Goal: Transaction & Acquisition: Purchase product/service

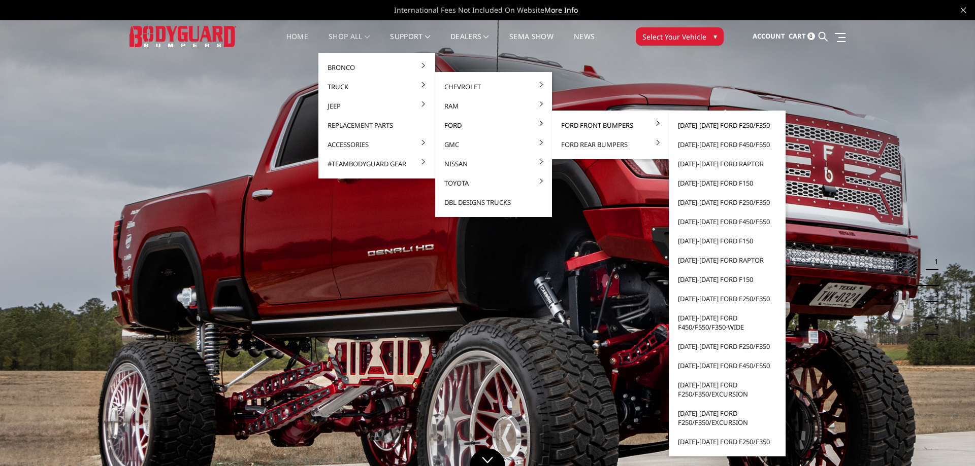
click at [706, 124] on link "[DATE]-[DATE] Ford F250/F350" at bounding box center [727, 125] width 109 height 19
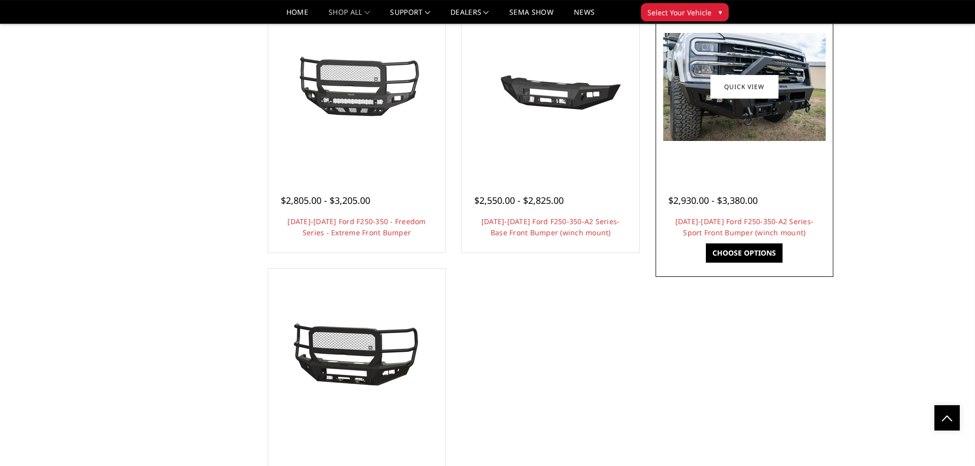
scroll to position [604, 0]
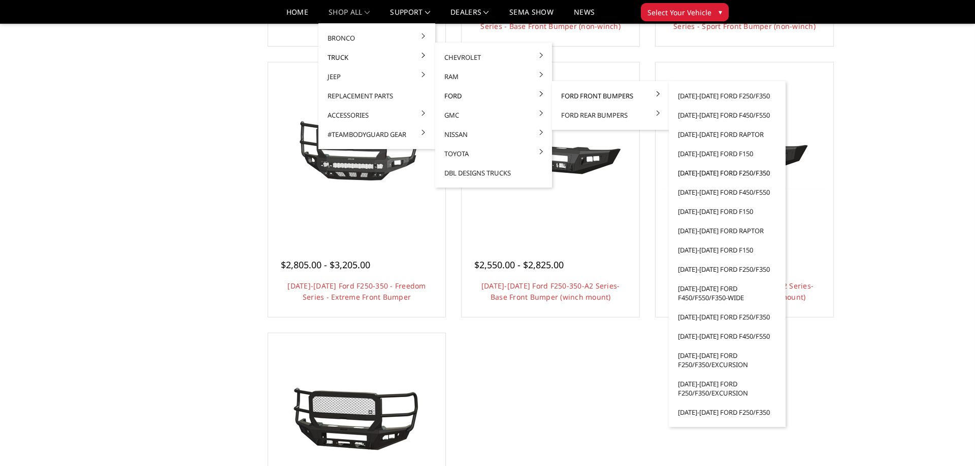
click at [712, 171] on link "[DATE]-[DATE] Ford F250/F350" at bounding box center [727, 172] width 109 height 19
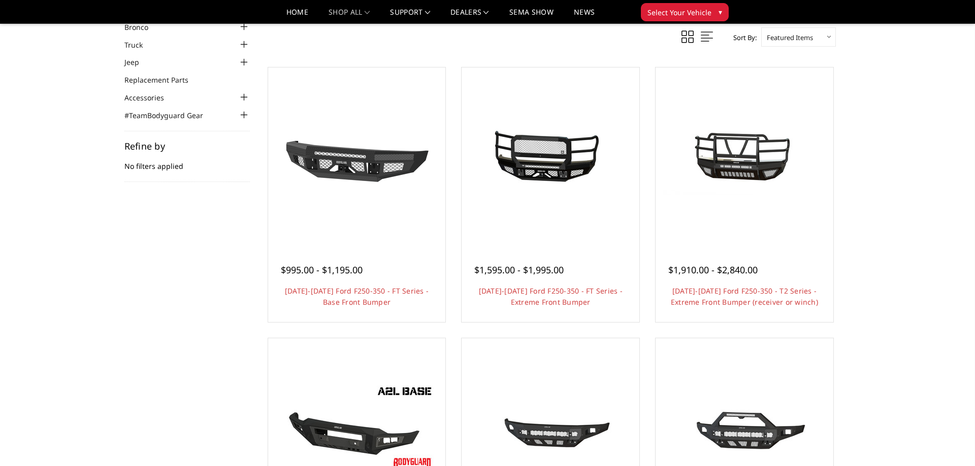
scroll to position [52, 0]
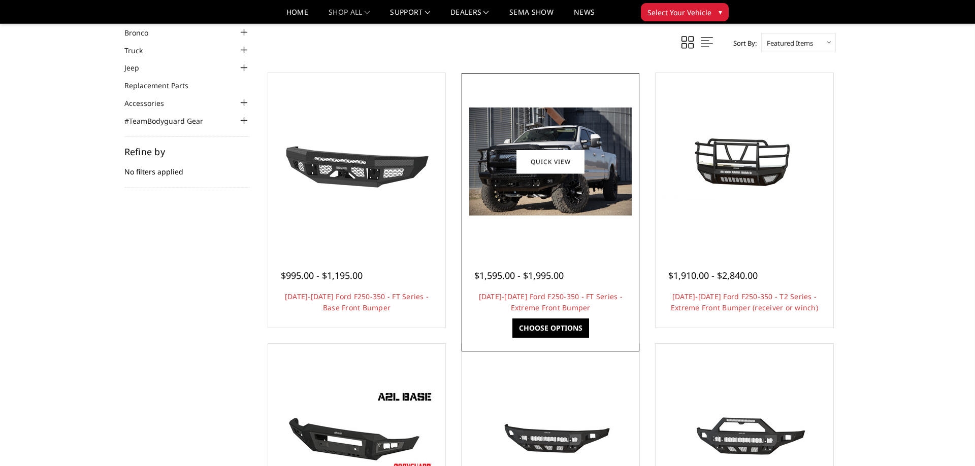
click at [525, 184] on img at bounding box center [550, 162] width 162 height 108
